Goal: Use online tool/utility: Utilize a website feature to perform a specific function

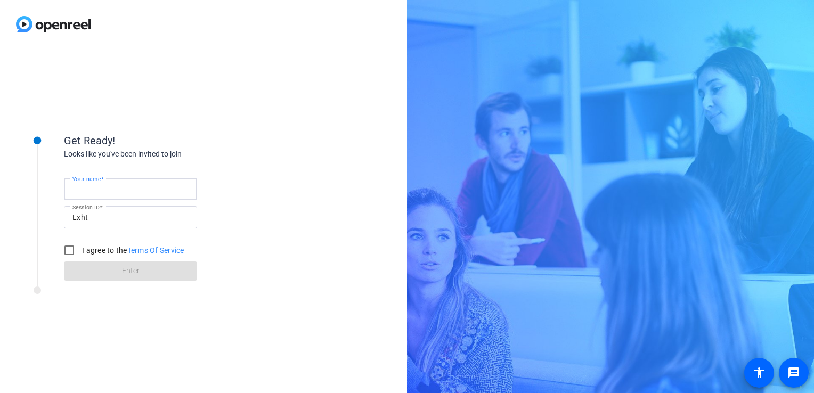
click at [98, 194] on input "Your name" at bounding box center [130, 189] width 116 height 13
type input "[PERSON_NAME]"
click at [130, 168] on div "Your name [PERSON_NAME] Session ID Lxht I agree to the Terms Of Service Enter" at bounding box center [170, 220] width 213 height 121
click at [70, 250] on input "I agree to the Terms Of Service" at bounding box center [69, 250] width 21 height 21
checkbox input "true"
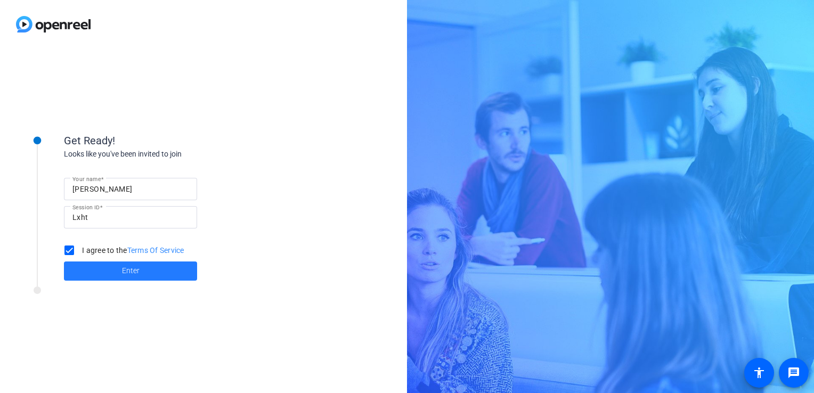
click at [125, 270] on span "Enter" at bounding box center [131, 270] width 18 height 11
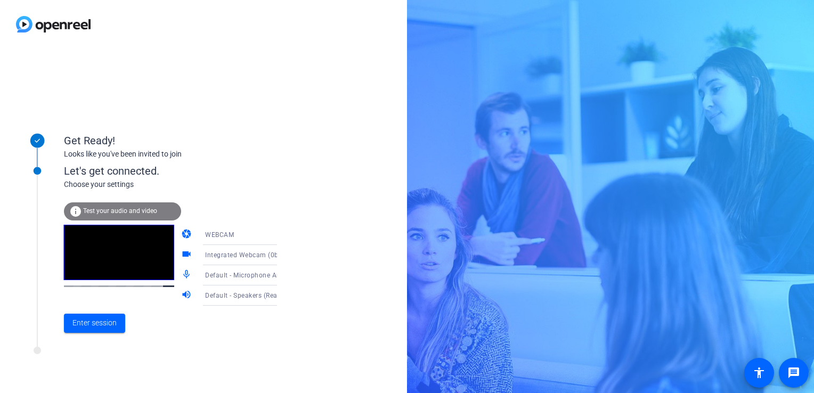
click at [281, 237] on icon at bounding box center [287, 235] width 13 height 13
click at [290, 206] on div at bounding box center [407, 196] width 814 height 393
click at [285, 295] on icon at bounding box center [287, 296] width 5 height 3
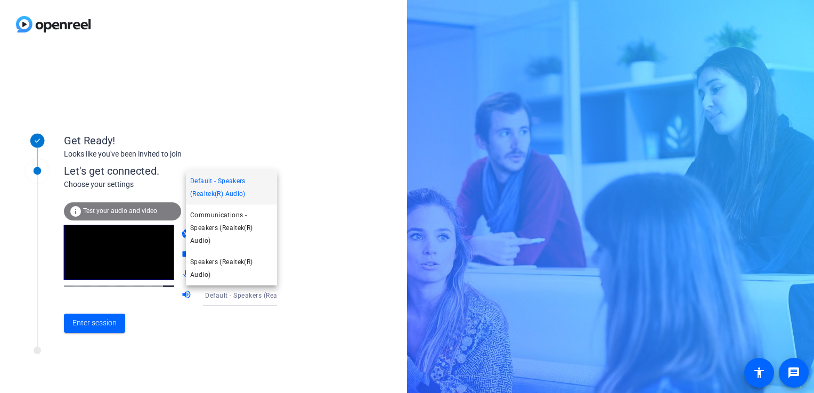
click at [203, 336] on div at bounding box center [407, 196] width 814 height 393
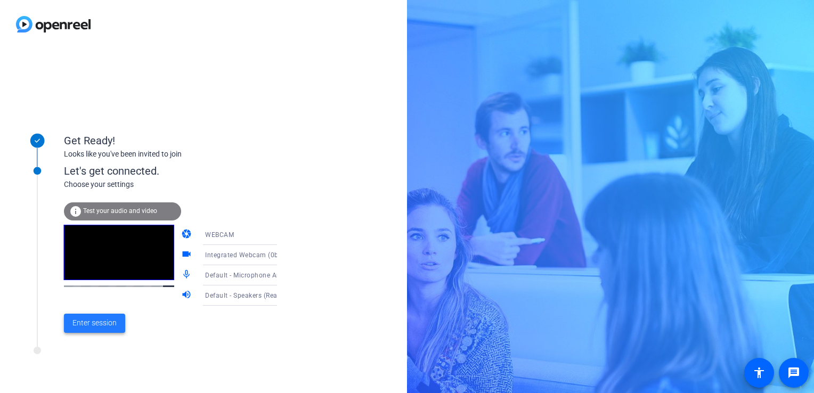
click at [85, 327] on span "Enter session" at bounding box center [94, 323] width 44 height 11
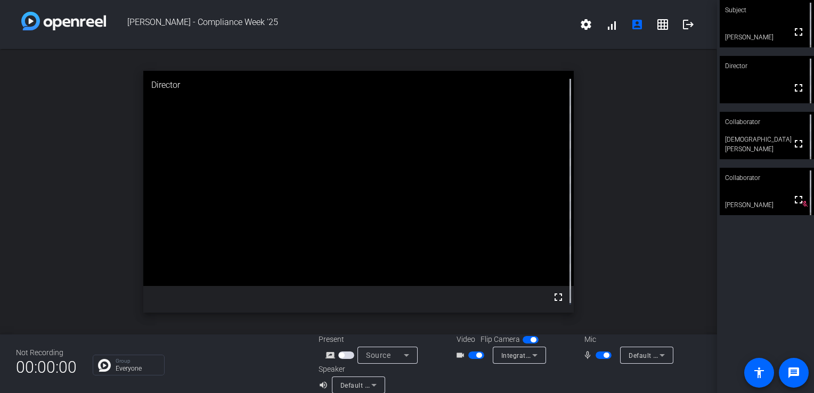
scroll to position [12, 0]
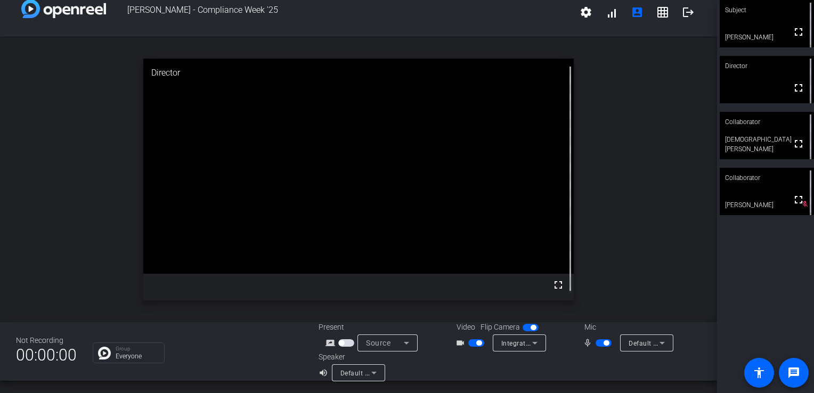
click at [529, 340] on icon at bounding box center [535, 343] width 13 height 13
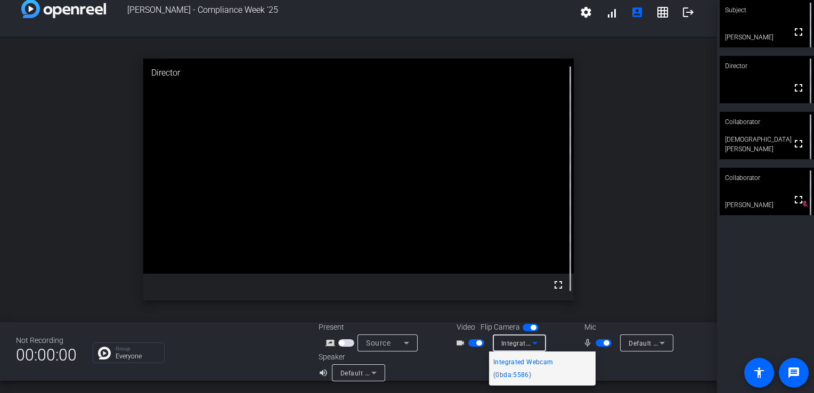
click at [618, 269] on div at bounding box center [407, 196] width 814 height 393
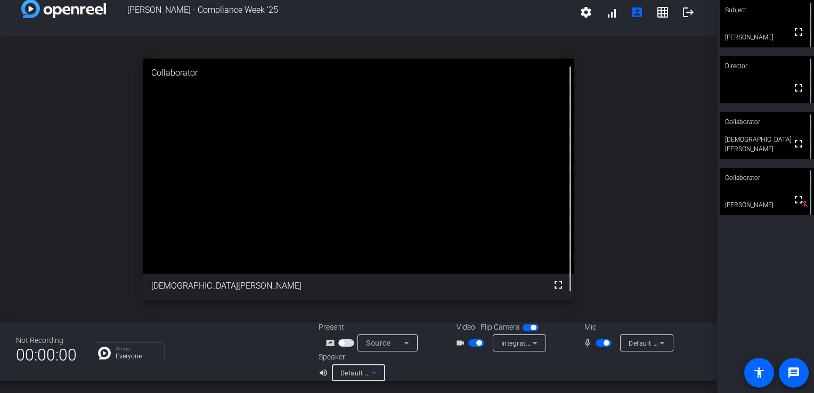
click at [371, 373] on icon at bounding box center [373, 373] width 5 height 3
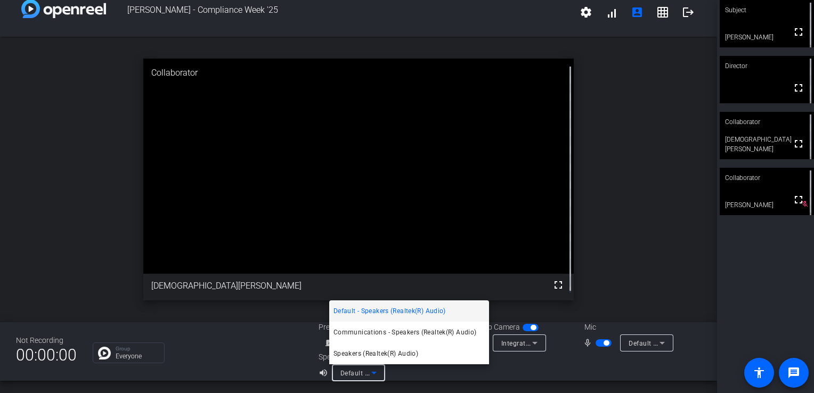
click at [624, 294] on div at bounding box center [407, 196] width 814 height 393
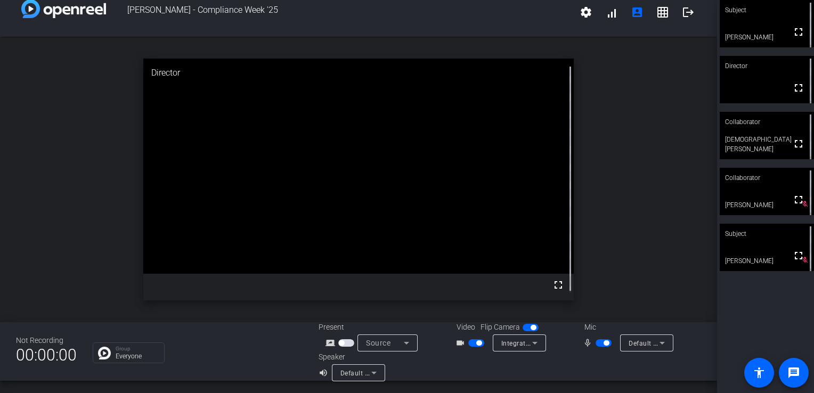
click at [468, 344] on span "button" at bounding box center [476, 343] width 16 height 7
click at [596, 339] on mat-slide-toggle at bounding box center [605, 342] width 18 height 11
click at [596, 343] on span "button" at bounding box center [604, 343] width 16 height 7
click at [601, 343] on span "button" at bounding box center [604, 343] width 16 height 7
click at [596, 342] on span "button" at bounding box center [604, 343] width 16 height 7
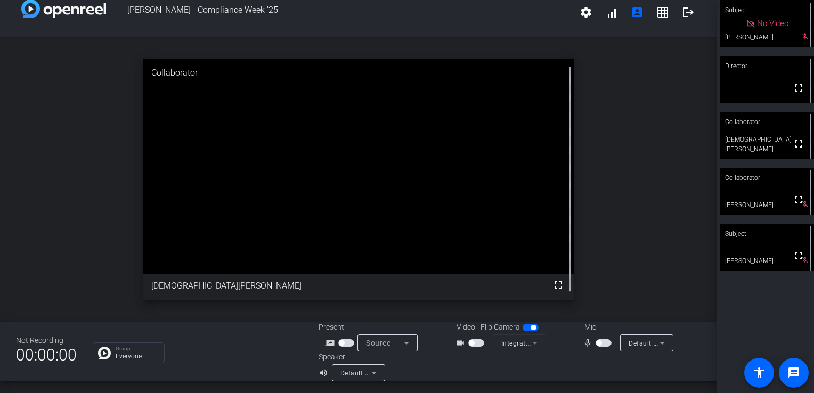
click at [478, 342] on span "button" at bounding box center [476, 343] width 16 height 7
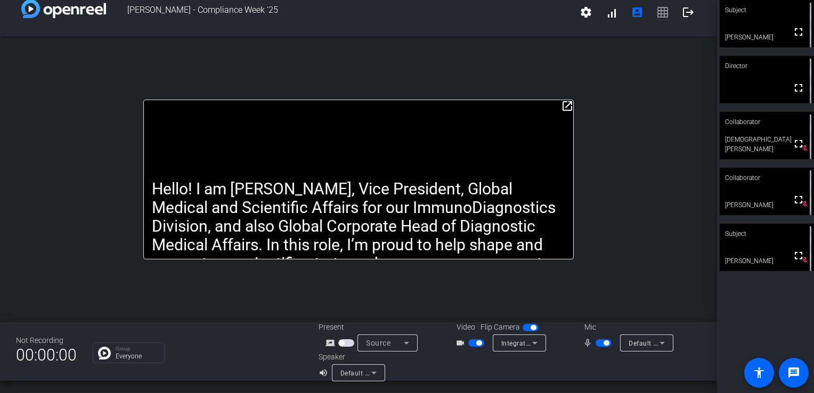
click at [563, 104] on mat-icon "open_in_new" at bounding box center [567, 106] width 13 height 13
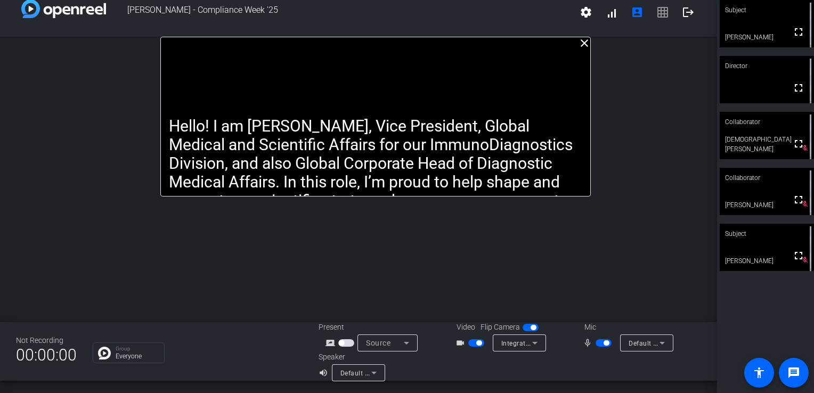
drag, startPoint x: 514, startPoint y: 90, endPoint x: 532, endPoint y: 53, distance: 41.5
click at [532, 53] on div "Hello! I am [PERSON_NAME], Vice President, Global Medical and Scientific Affair…" at bounding box center [375, 117] width 431 height 160
click at [532, 53] on div "Hello! I am [PERSON_NAME], Vice President, Global Medical and Scientific Affair…" at bounding box center [376, 117] width 431 height 160
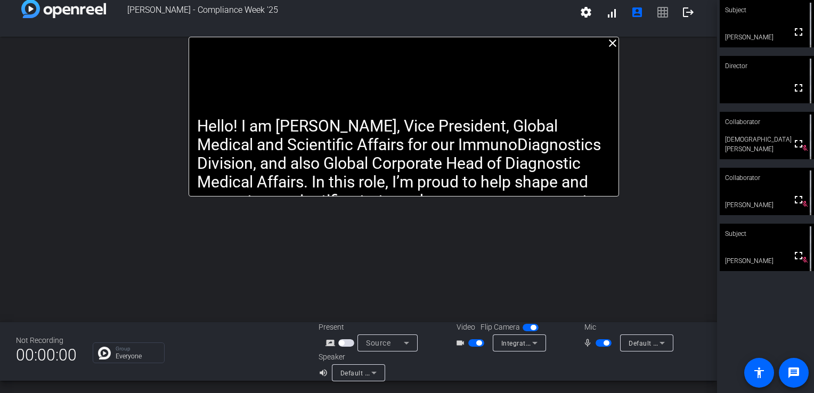
drag, startPoint x: 467, startPoint y: 64, endPoint x: 495, endPoint y: 60, distance: 27.5
click at [495, 60] on div "Hello! I am [PERSON_NAME], Vice President, Global Medical and Scientific Affair…" at bounding box center [404, 117] width 431 height 160
drag, startPoint x: 495, startPoint y: 60, endPoint x: 495, endPoint y: 41, distance: 19.7
click at [495, 41] on div "Hello! I am [PERSON_NAME], Vice President, Global Medical and Scientific Affair…" at bounding box center [403, 117] width 431 height 160
